Goal: Find specific page/section: Find specific page/section

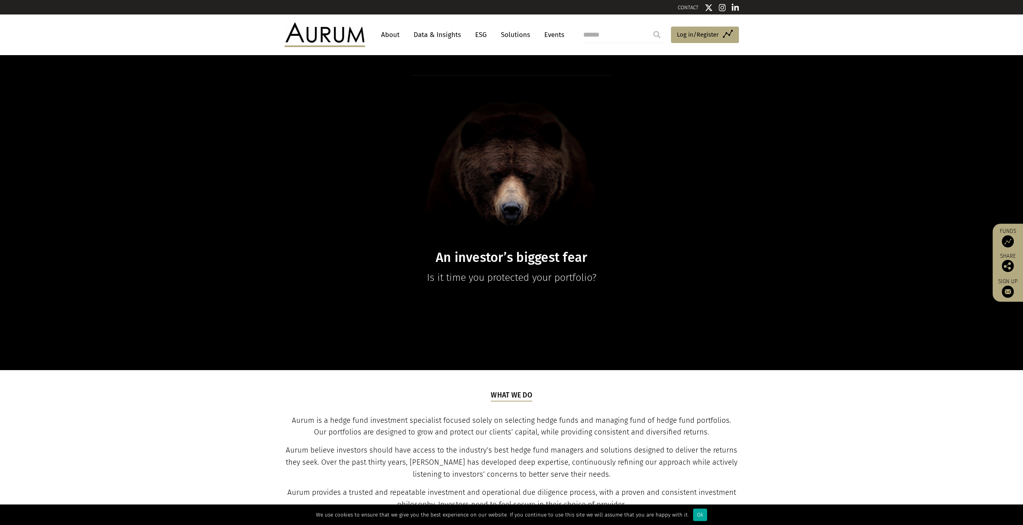
click at [393, 34] on link "About" at bounding box center [390, 34] width 27 height 15
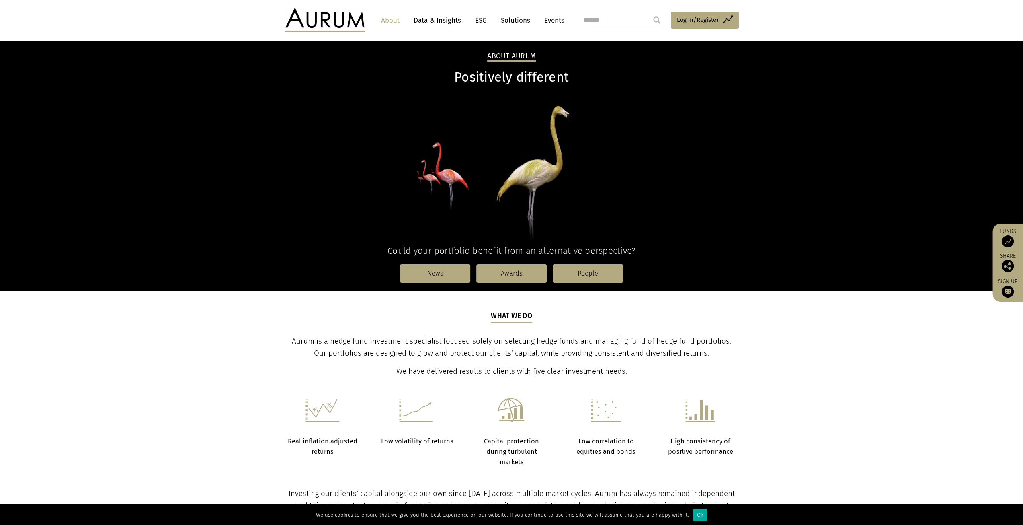
scroll to position [121, 0]
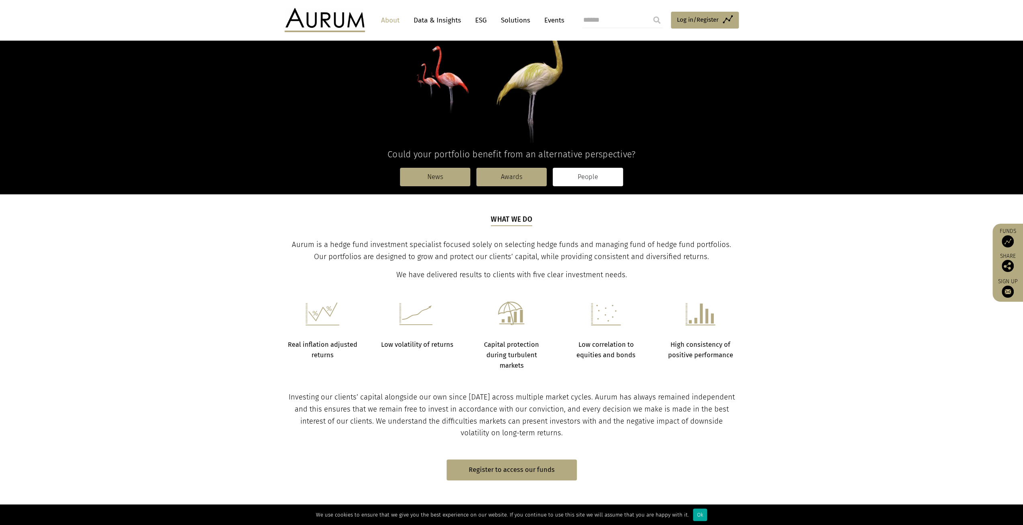
click at [609, 171] on link "People" at bounding box center [588, 177] width 70 height 18
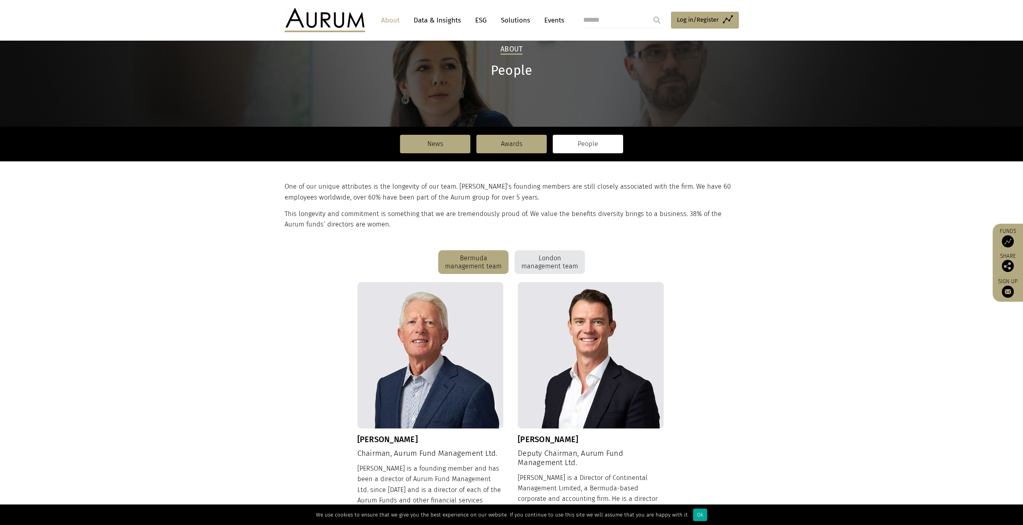
scroll to position [36, 0]
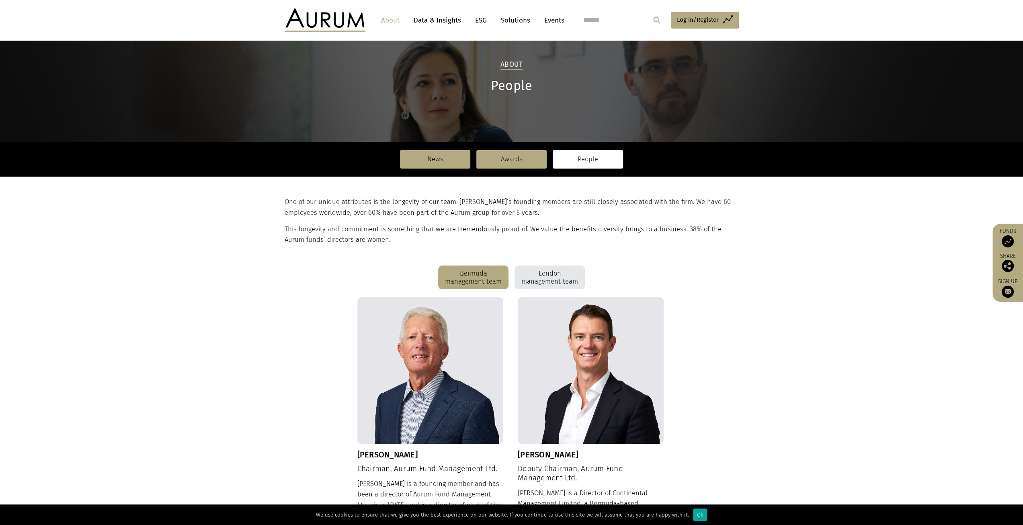
click at [479, 273] on div "Bermuda management team" at bounding box center [473, 277] width 70 height 24
click at [555, 278] on div "London management team" at bounding box center [550, 277] width 70 height 24
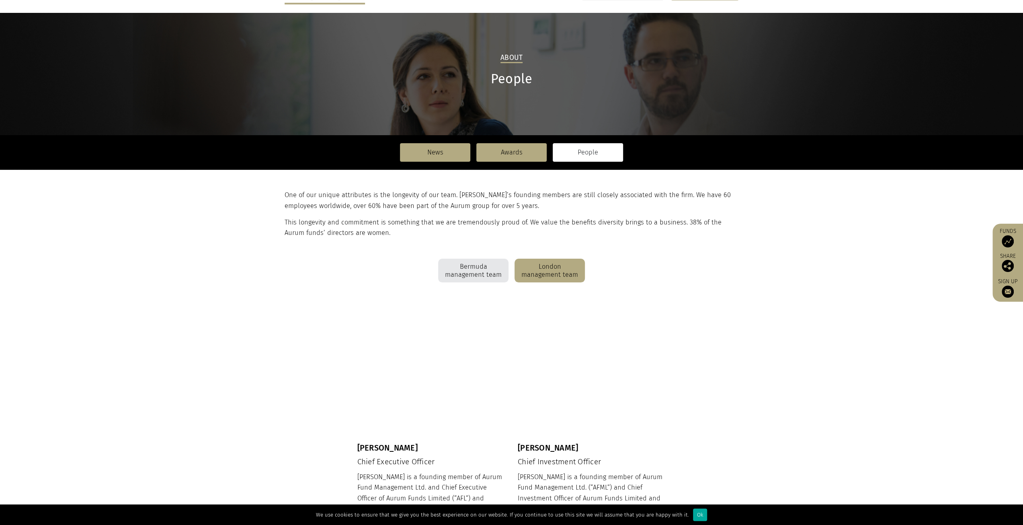
scroll to position [0, 0]
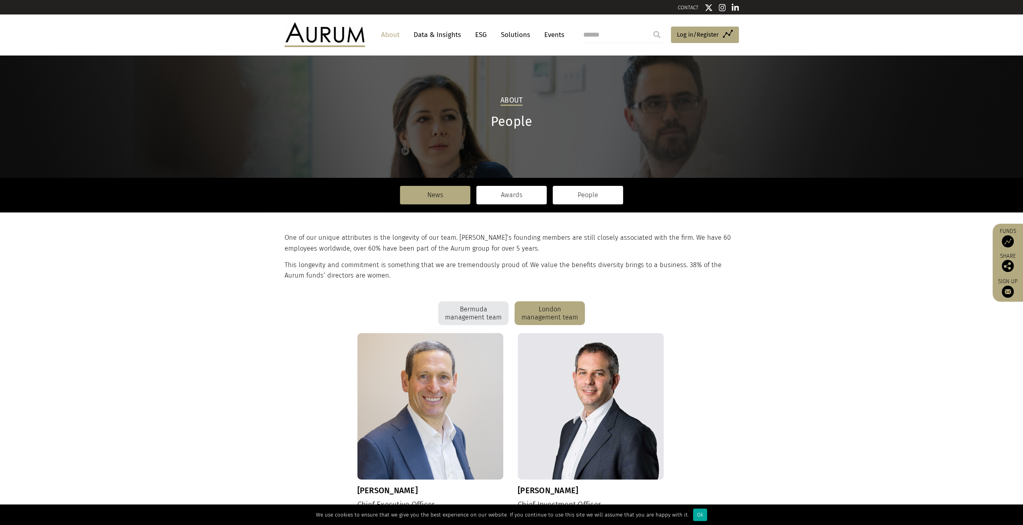
click at [511, 200] on link "Awards" at bounding box center [511, 195] width 70 height 18
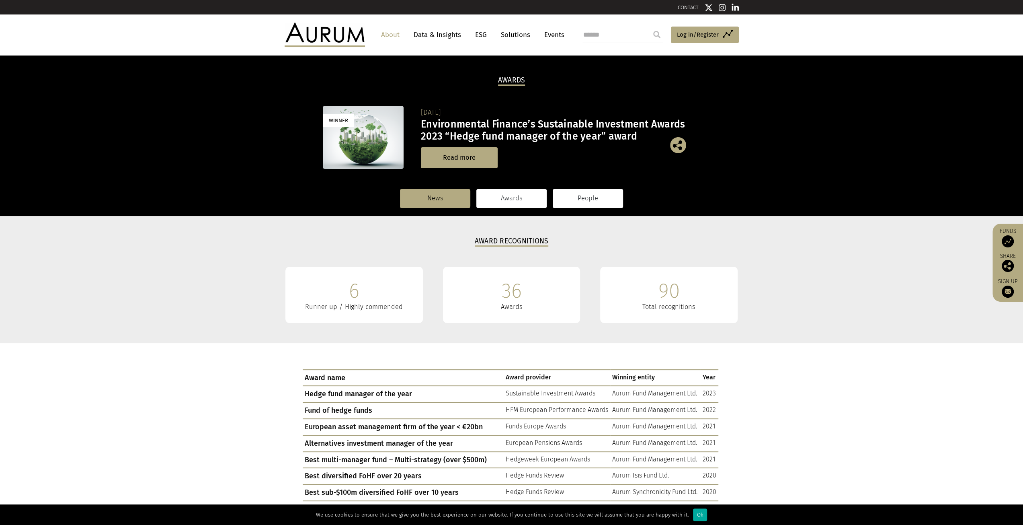
click at [594, 205] on link "People" at bounding box center [588, 198] width 70 height 18
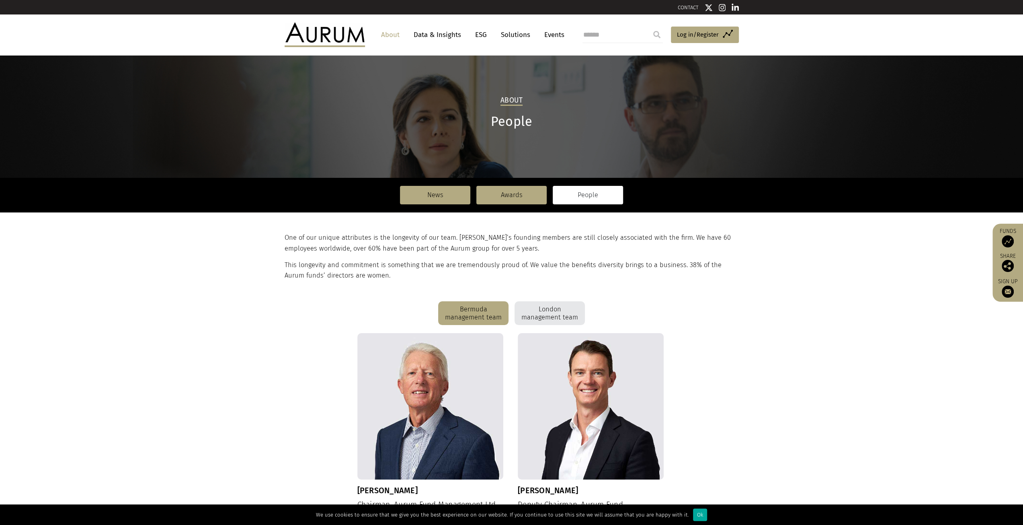
click at [487, 309] on div "Bermuda management team" at bounding box center [473, 313] width 70 height 24
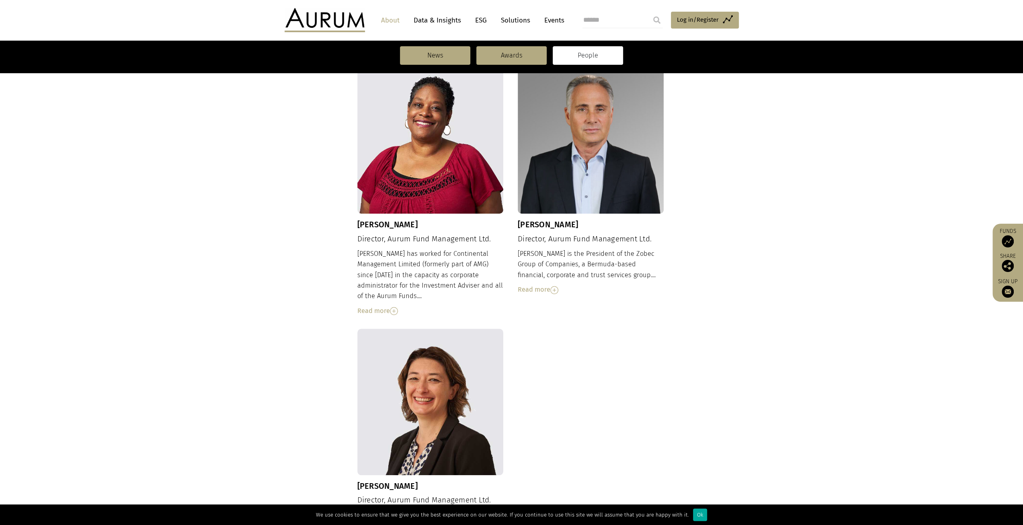
scroll to position [719, 0]
